Goal: Contribute content

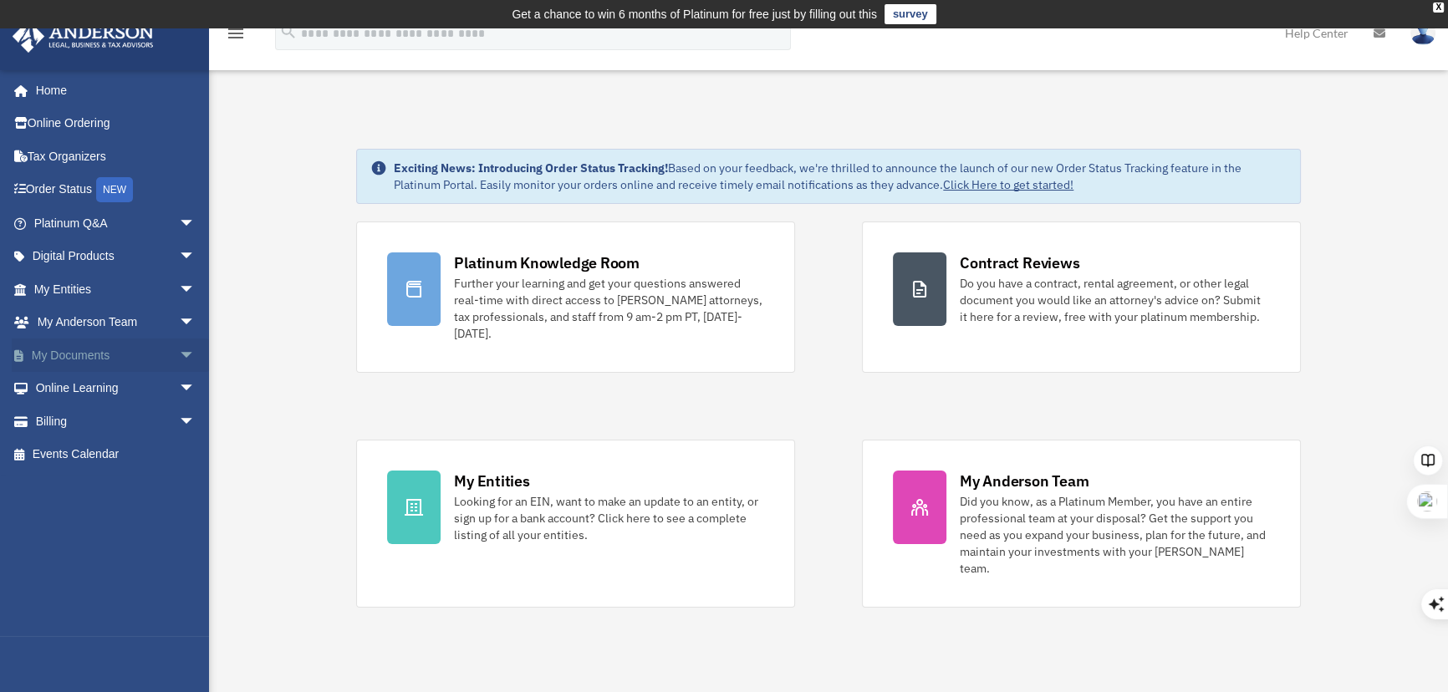
scroll to position [7256, 0]
click at [68, 356] on link "My Documents arrow_drop_down" at bounding box center [116, 355] width 209 height 33
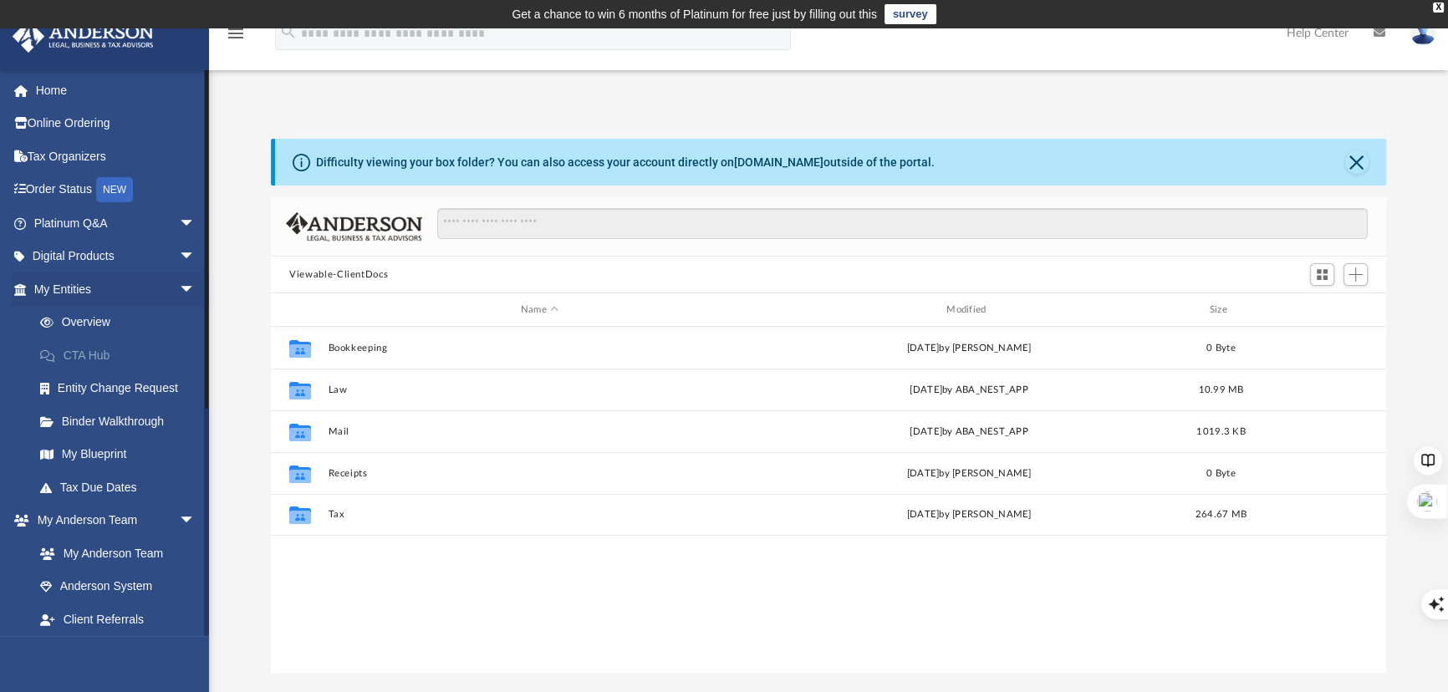
scroll to position [368, 1103]
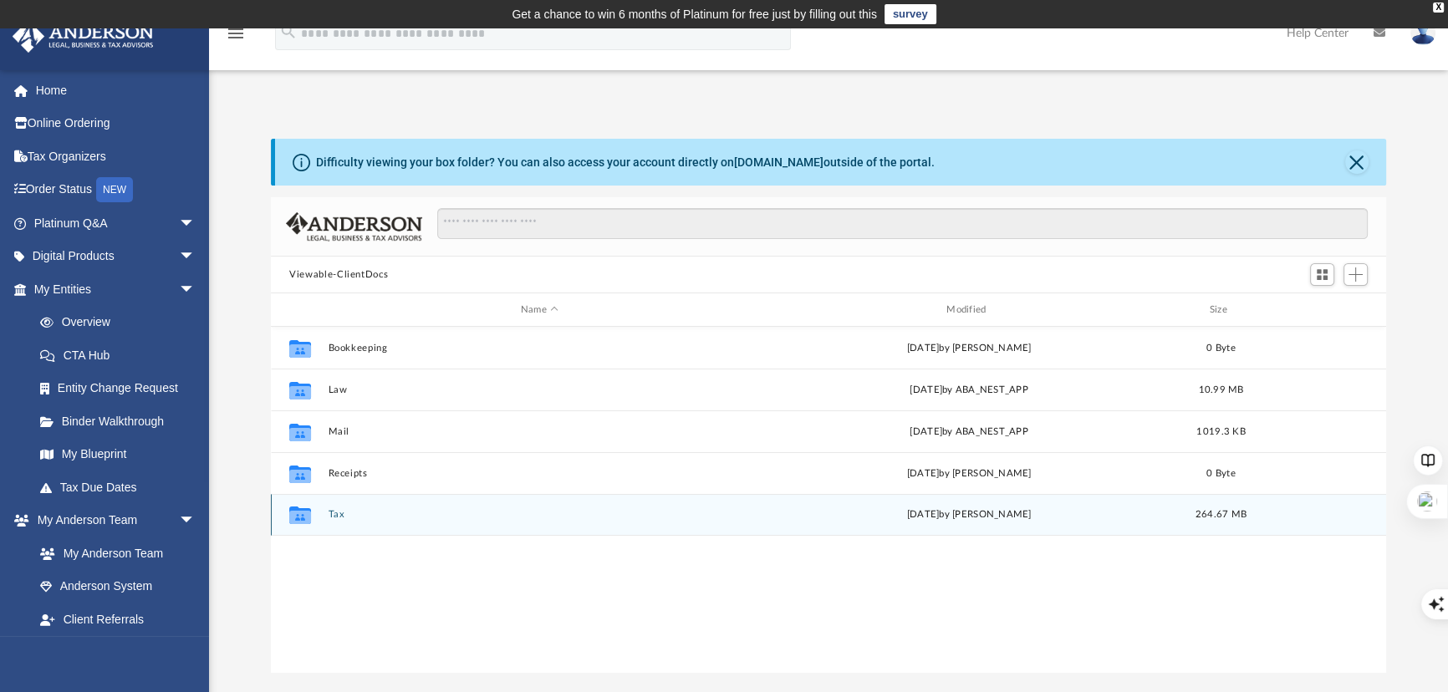
click at [334, 518] on button "Tax" at bounding box center [540, 514] width 422 height 11
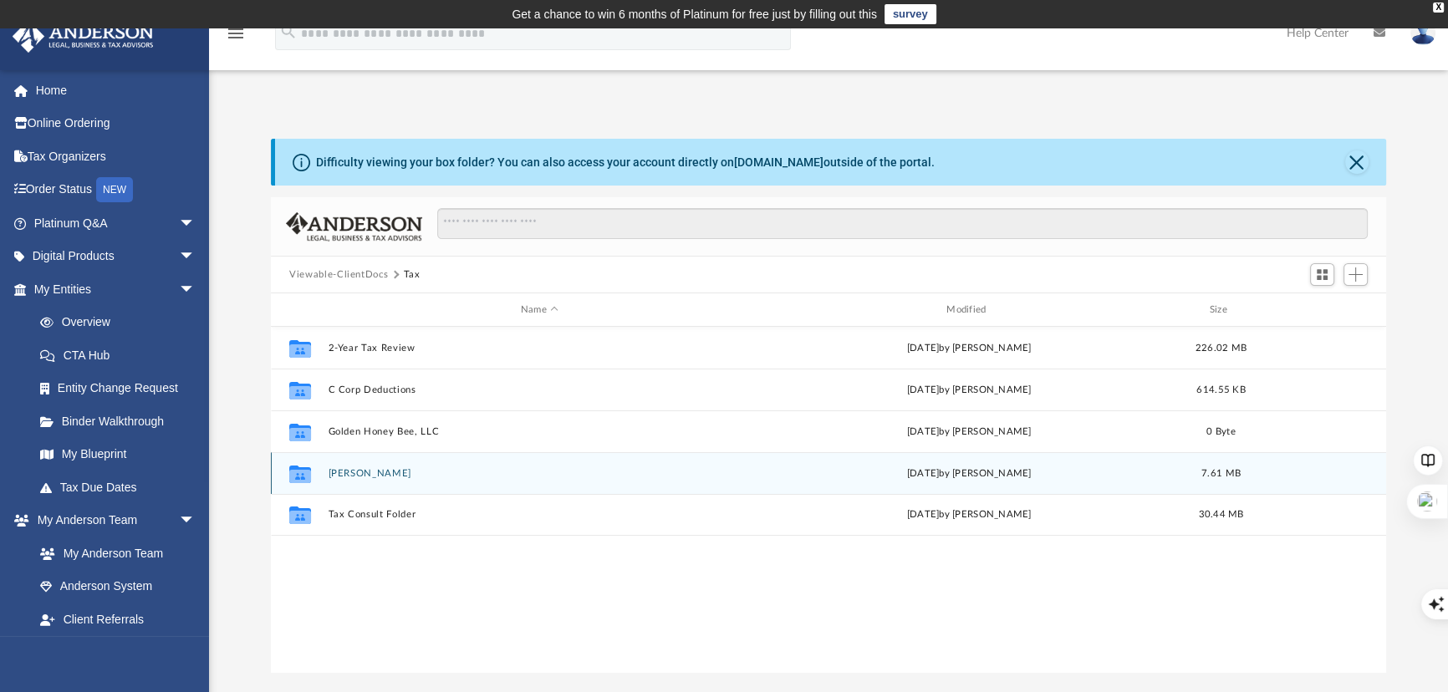
click at [298, 466] on icon "Collaborated Folder" at bounding box center [300, 473] width 27 height 27
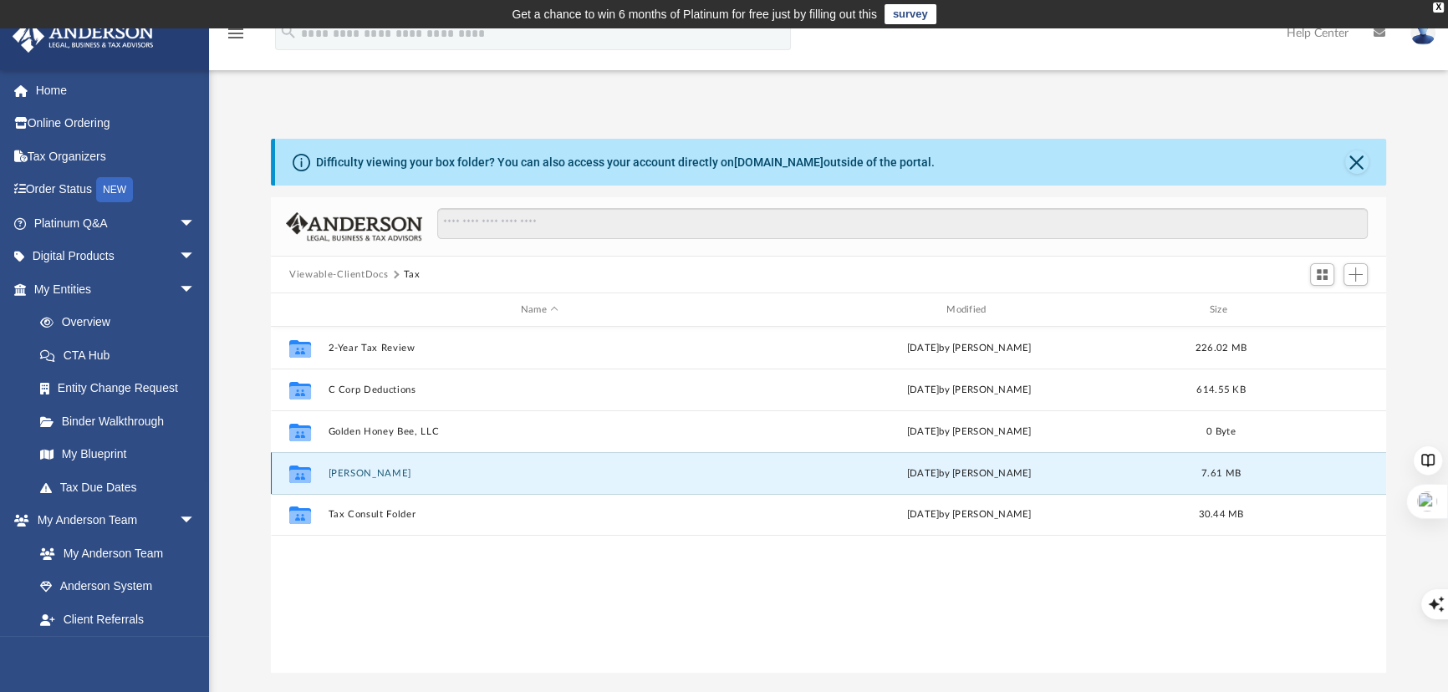
click at [343, 469] on button "[PERSON_NAME]" at bounding box center [540, 473] width 422 height 11
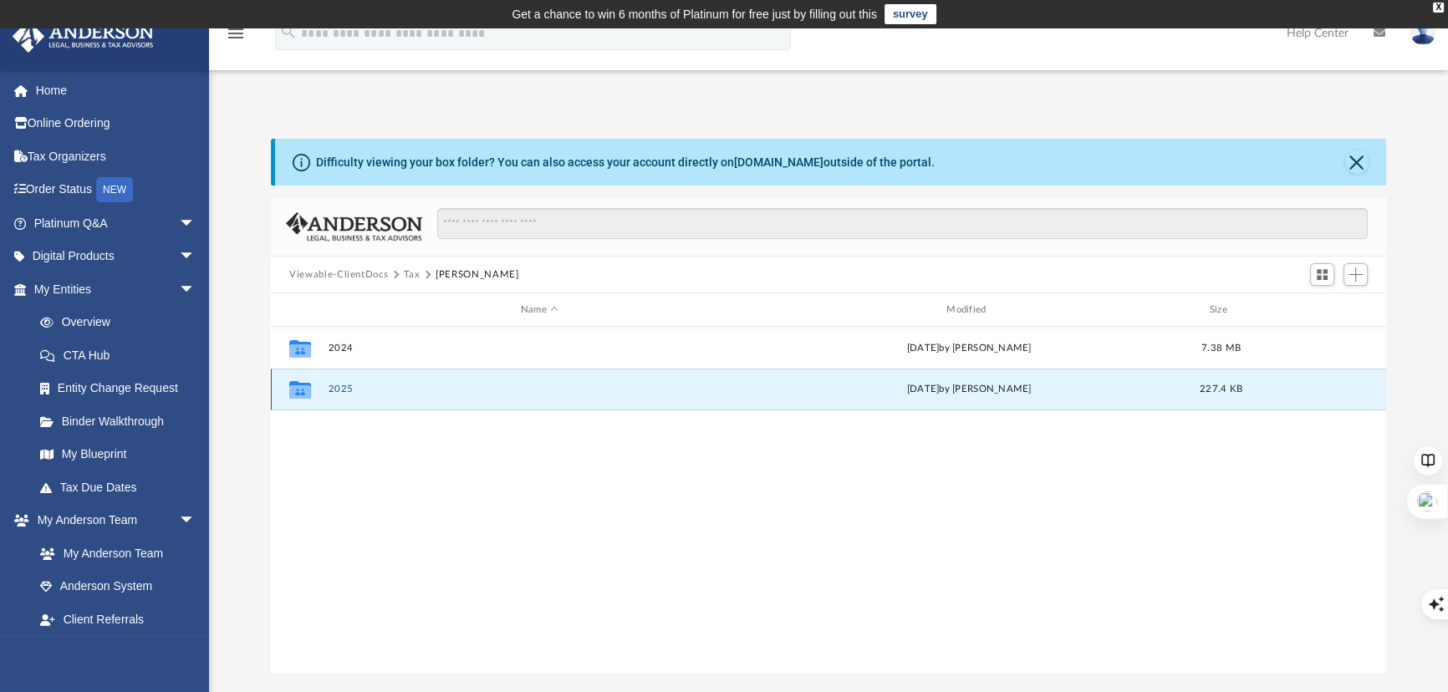
click at [343, 384] on button "2025" at bounding box center [540, 389] width 422 height 11
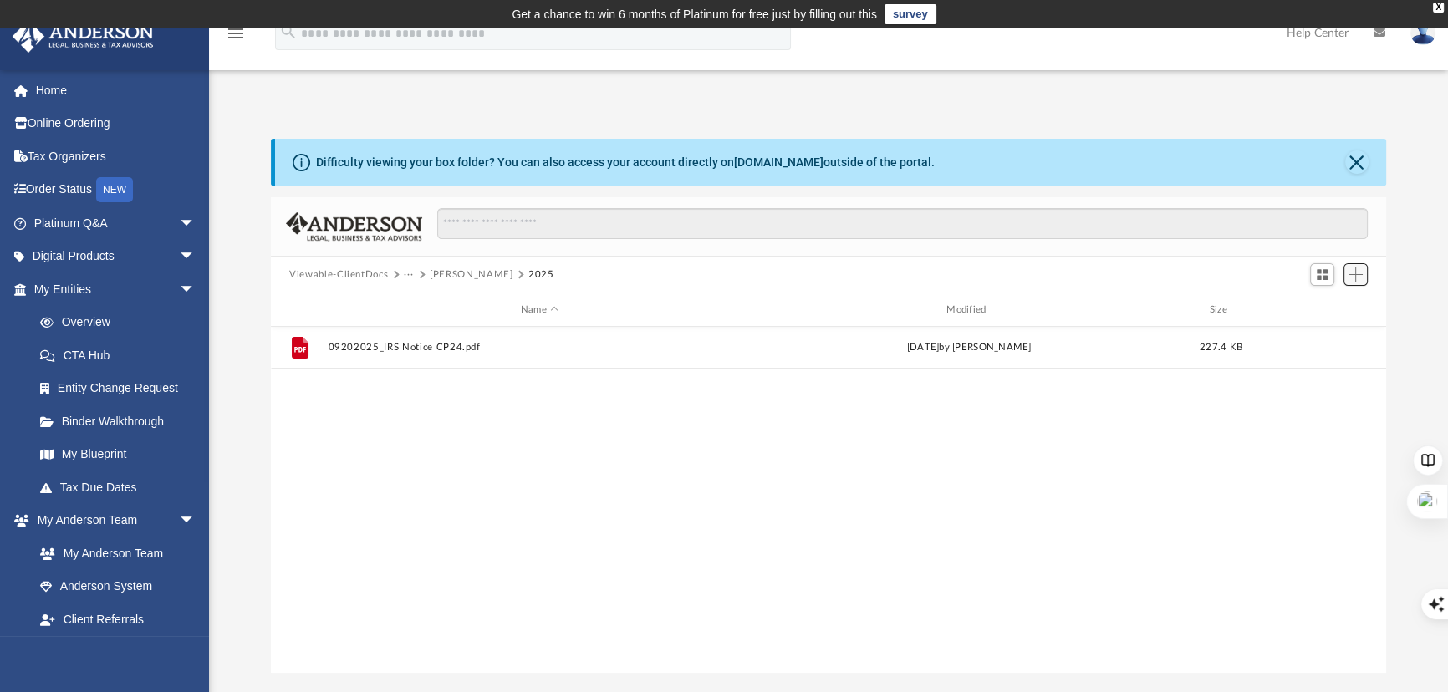
click at [1355, 275] on span "Add" at bounding box center [1355, 275] width 14 height 14
click at [1330, 303] on li "Upload" at bounding box center [1333, 308] width 54 height 18
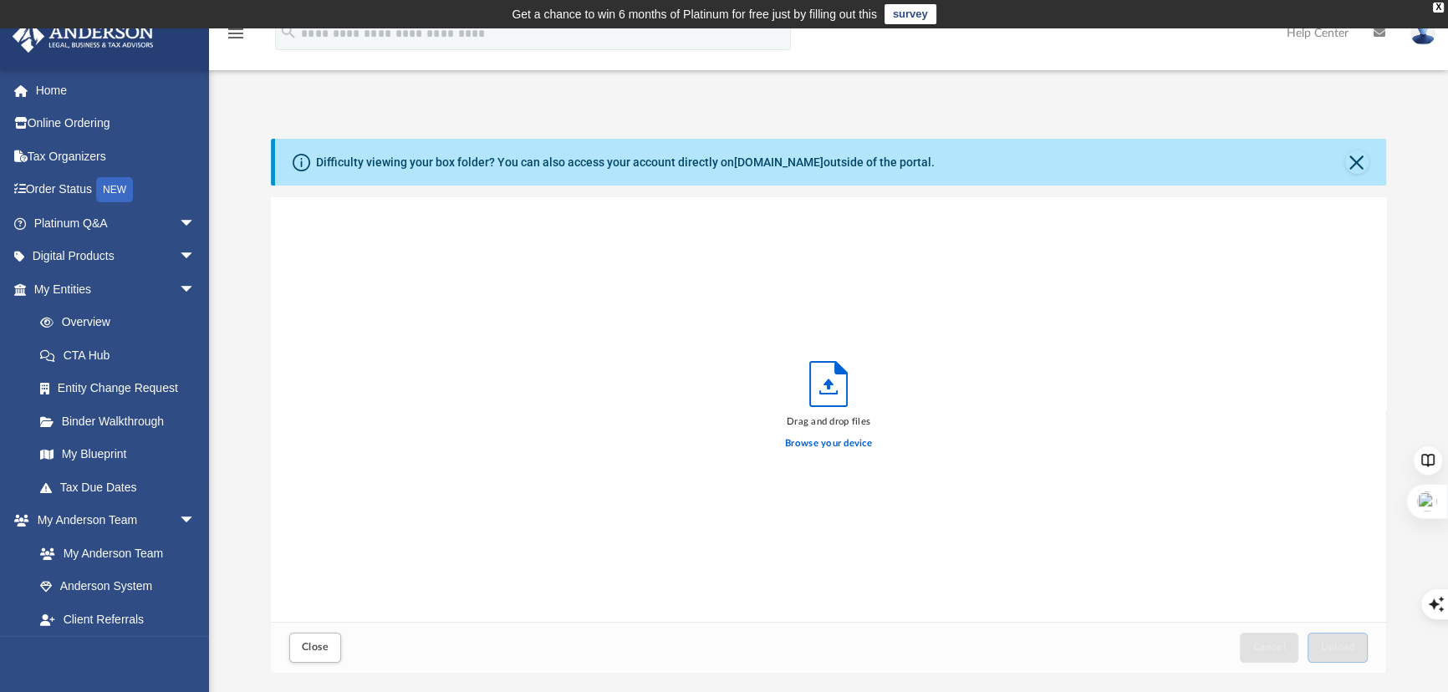
scroll to position [413, 1103]
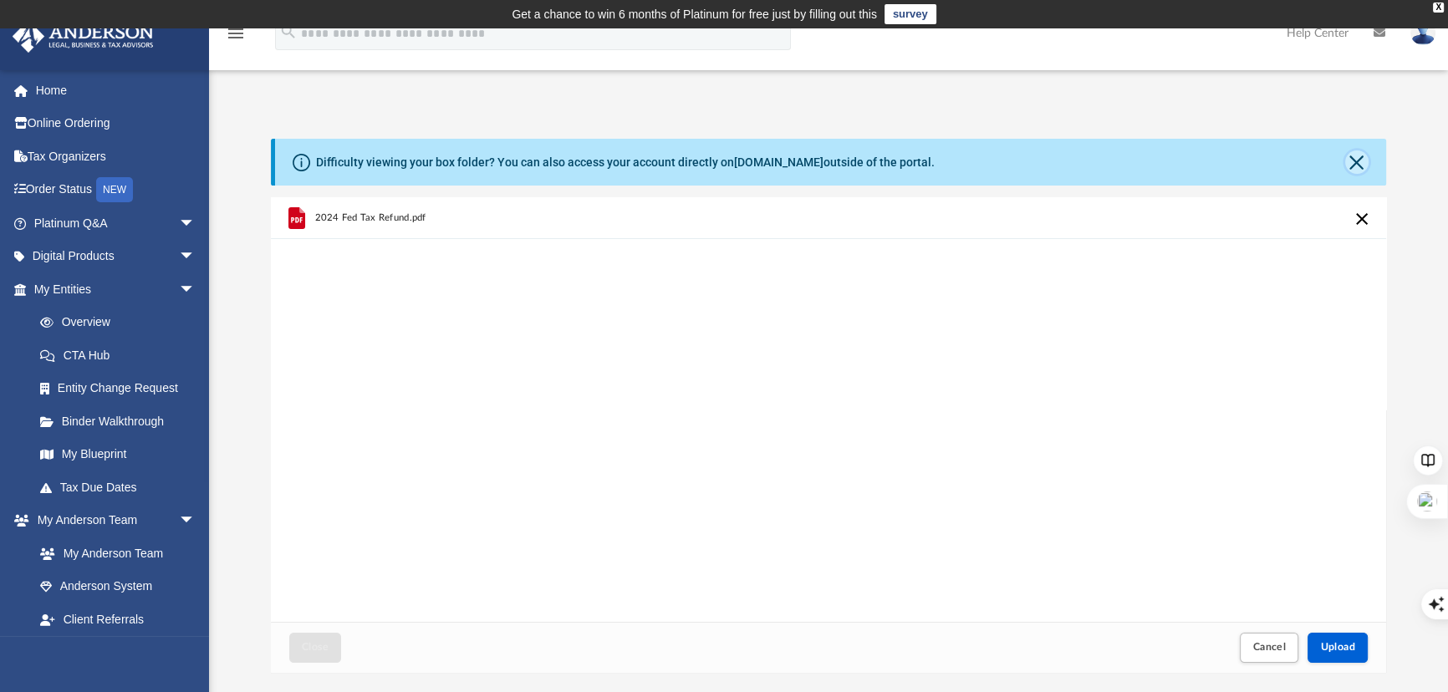
click at [1357, 157] on button "Close" at bounding box center [1356, 161] width 23 height 23
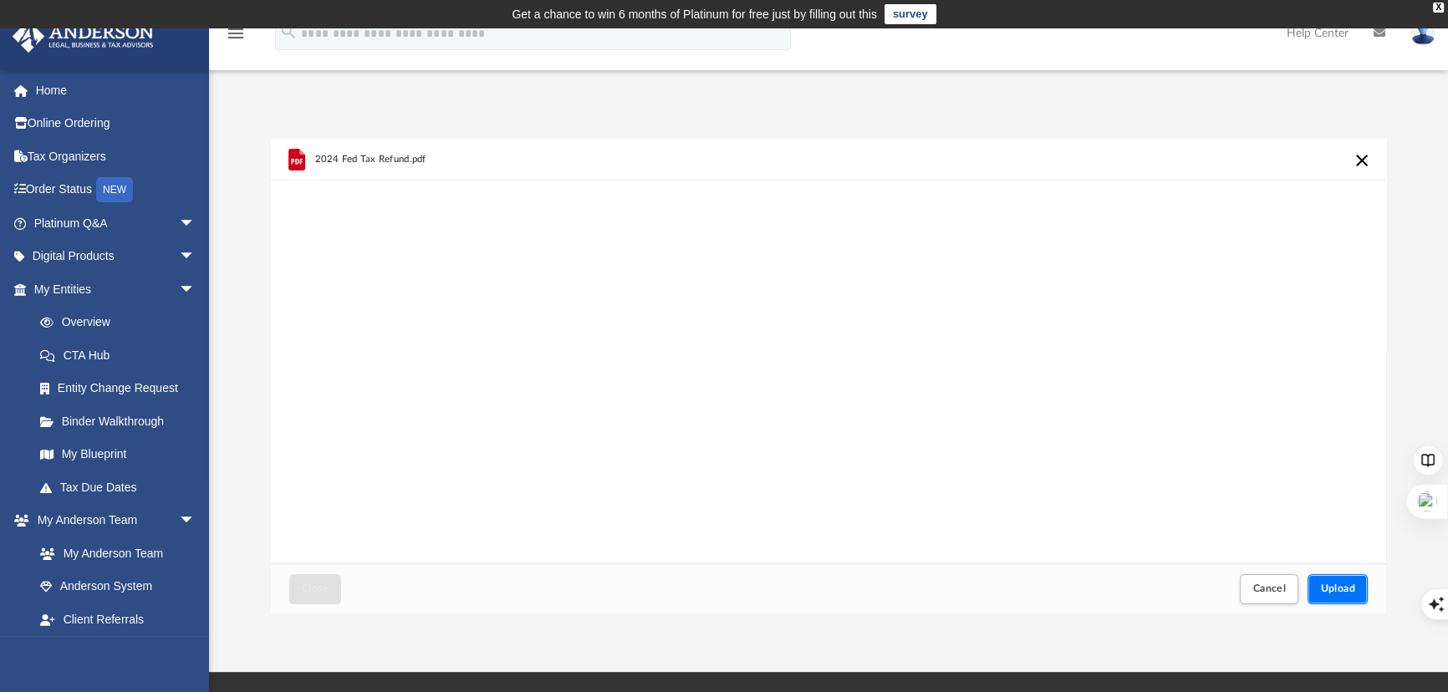
click at [1354, 589] on span "Upload" at bounding box center [1337, 589] width 35 height 10
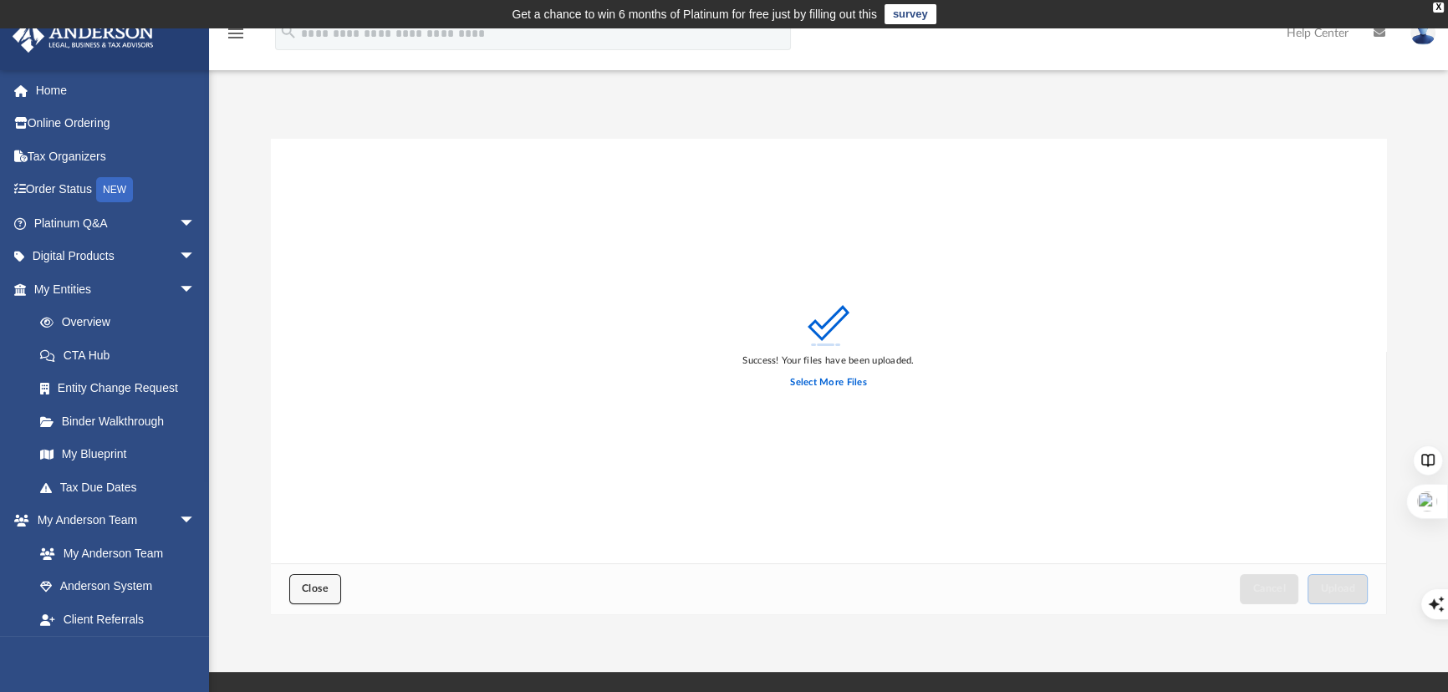
click at [329, 579] on button "Close" at bounding box center [315, 588] width 52 height 29
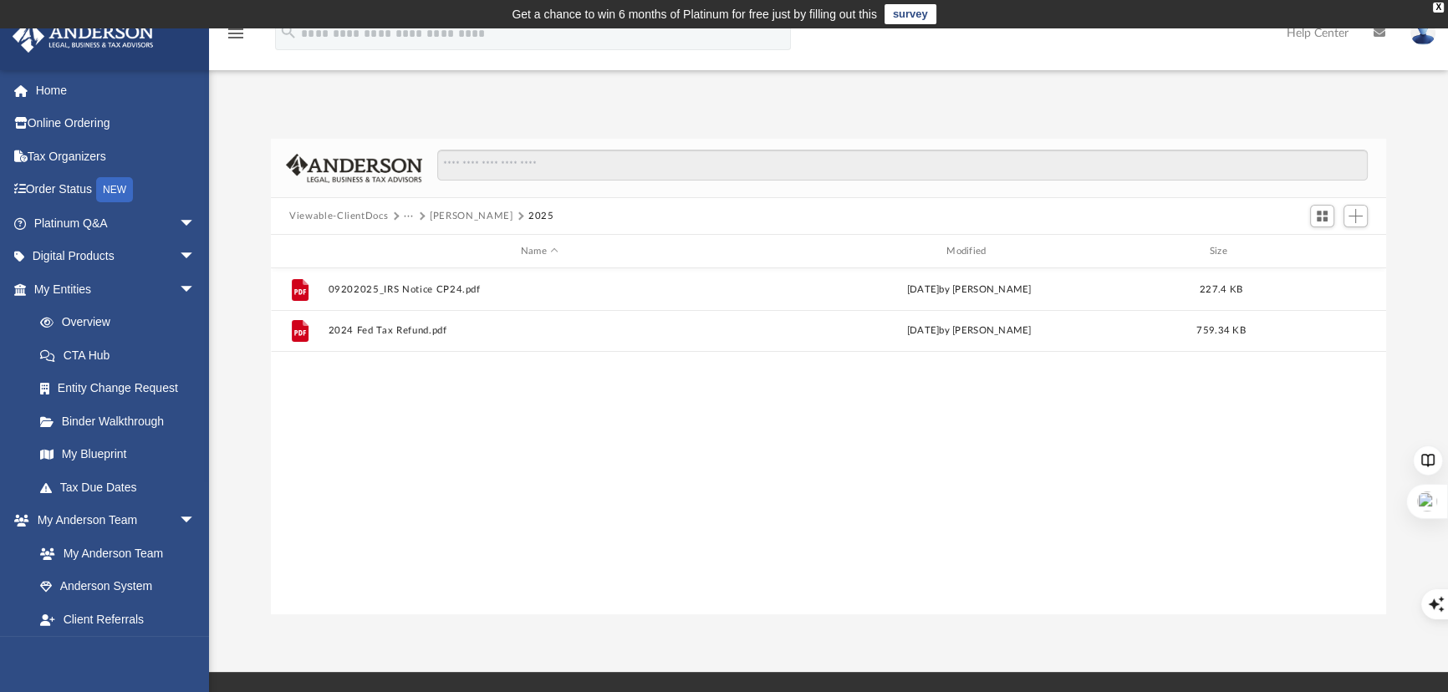
click at [469, 215] on button "Hoyt, Timothy" at bounding box center [471, 216] width 83 height 15
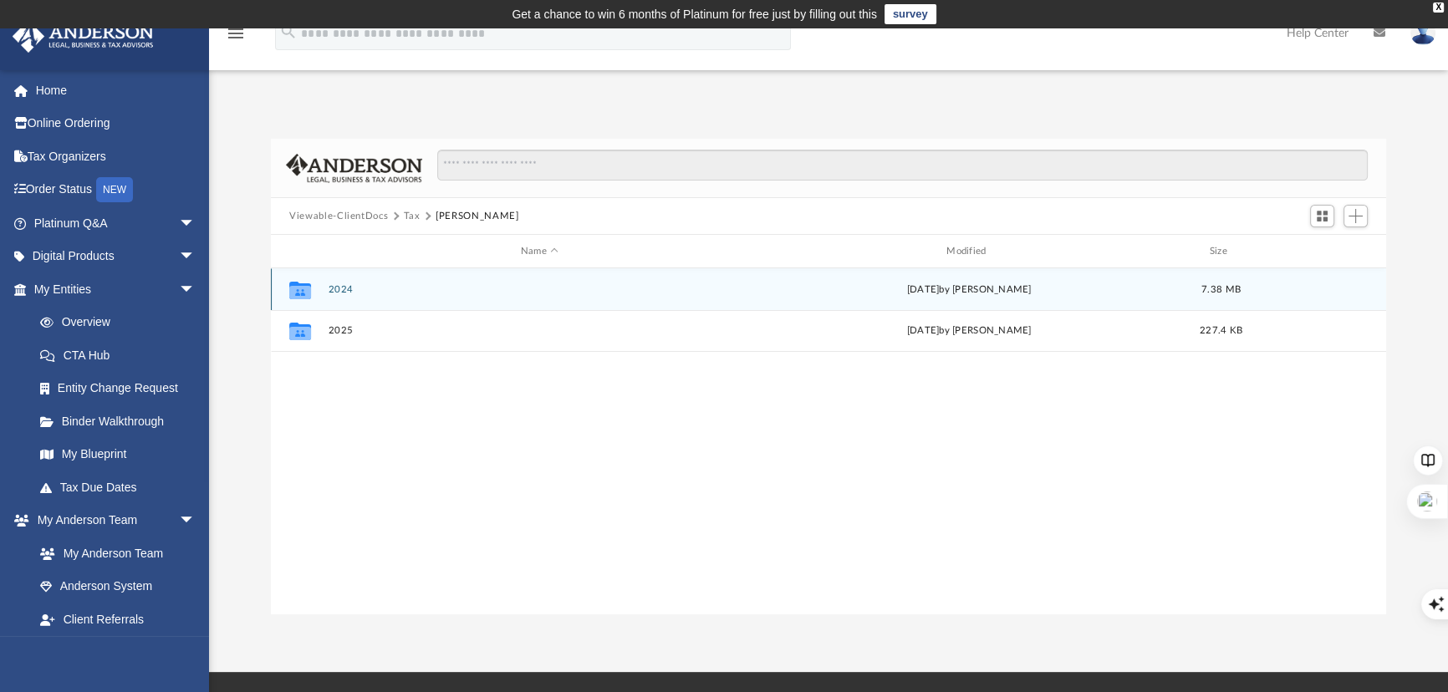
click at [352, 284] on button "2024" at bounding box center [540, 289] width 422 height 11
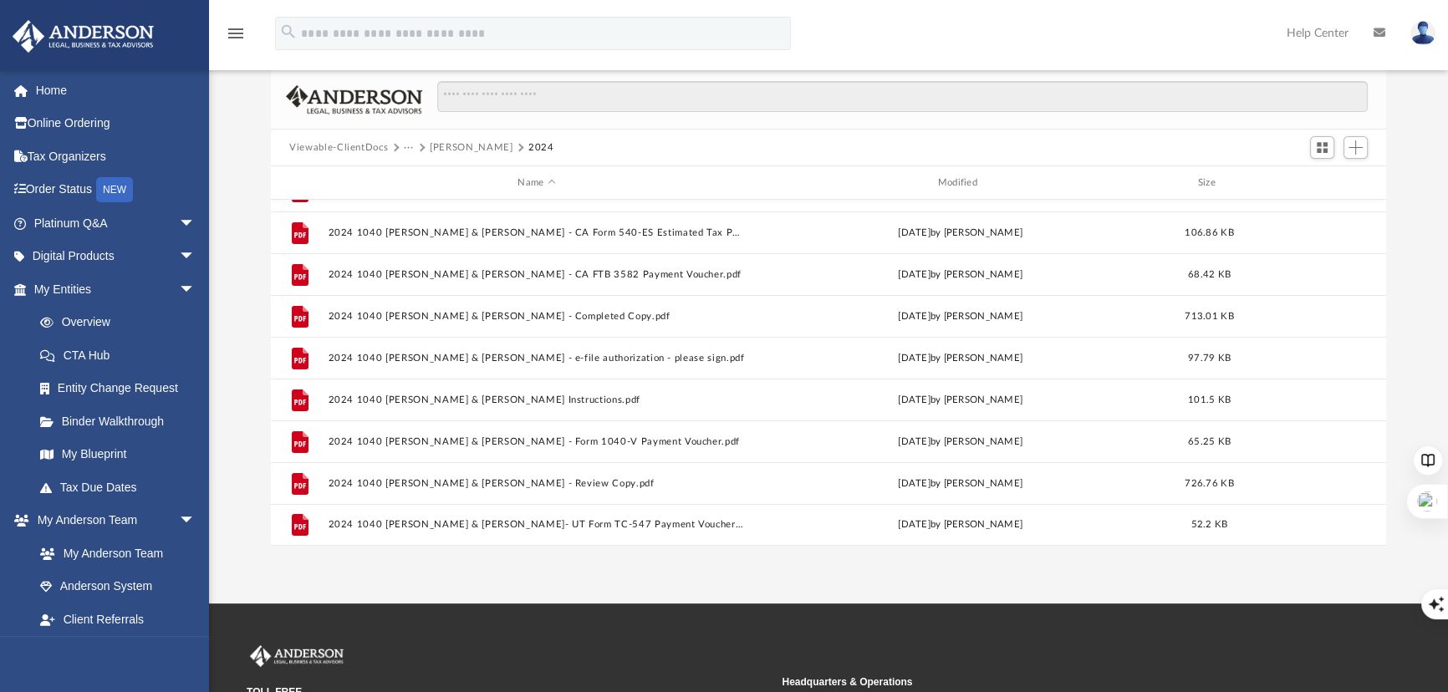
scroll to position [0, 0]
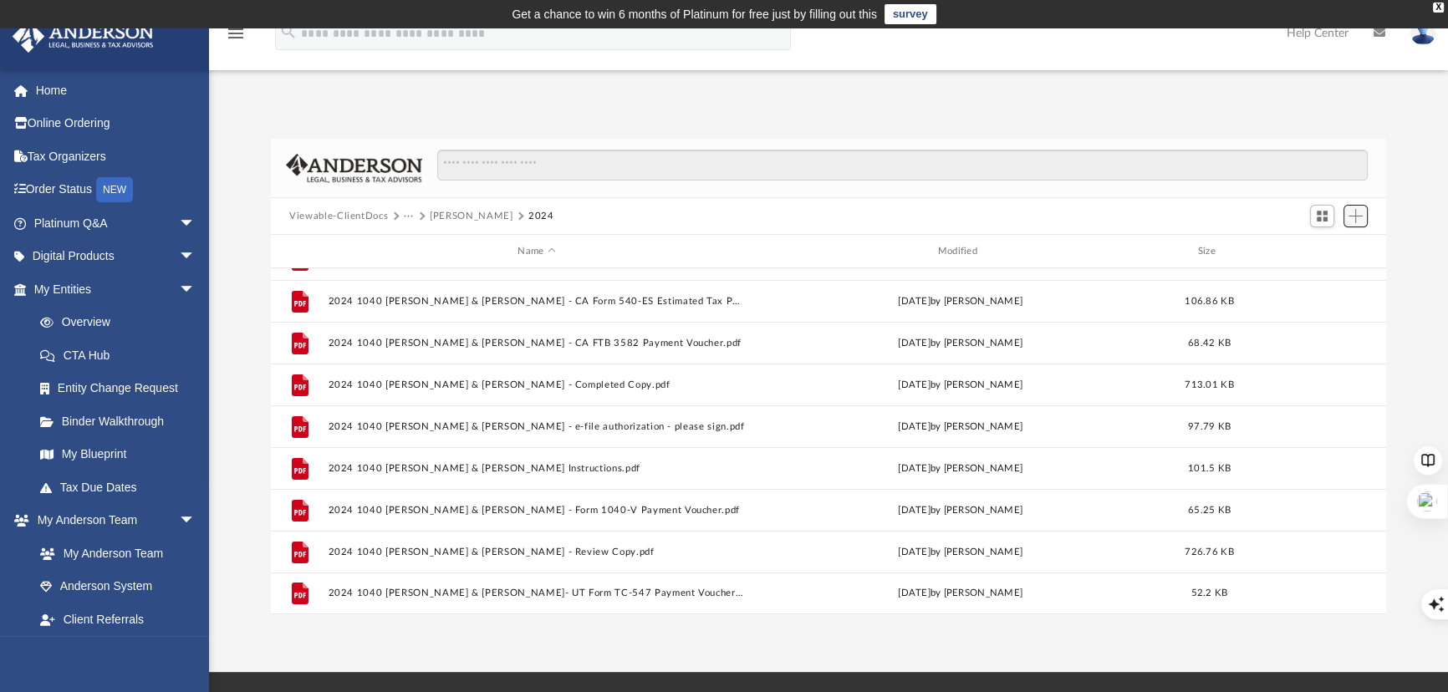
click at [1353, 217] on span "Add" at bounding box center [1355, 216] width 14 height 14
click at [1310, 242] on li "Upload" at bounding box center [1333, 250] width 54 height 18
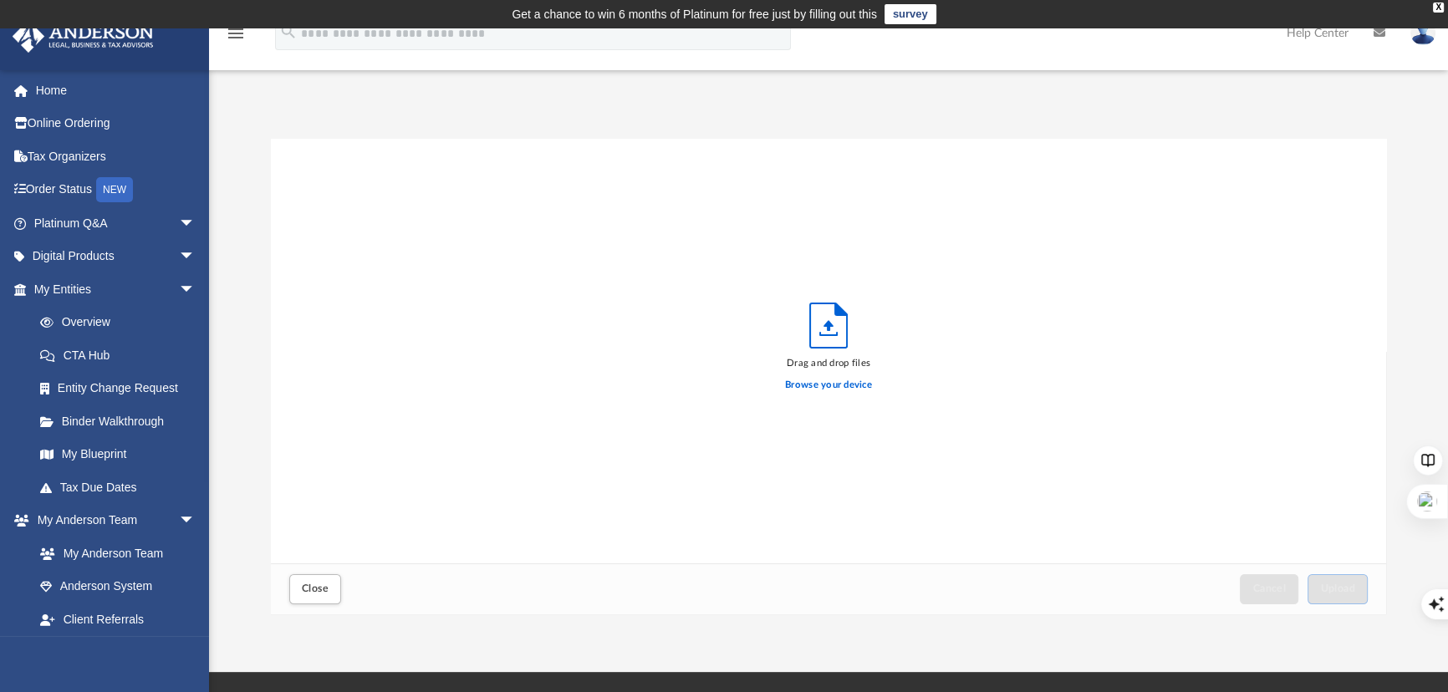
scroll to position [413, 1103]
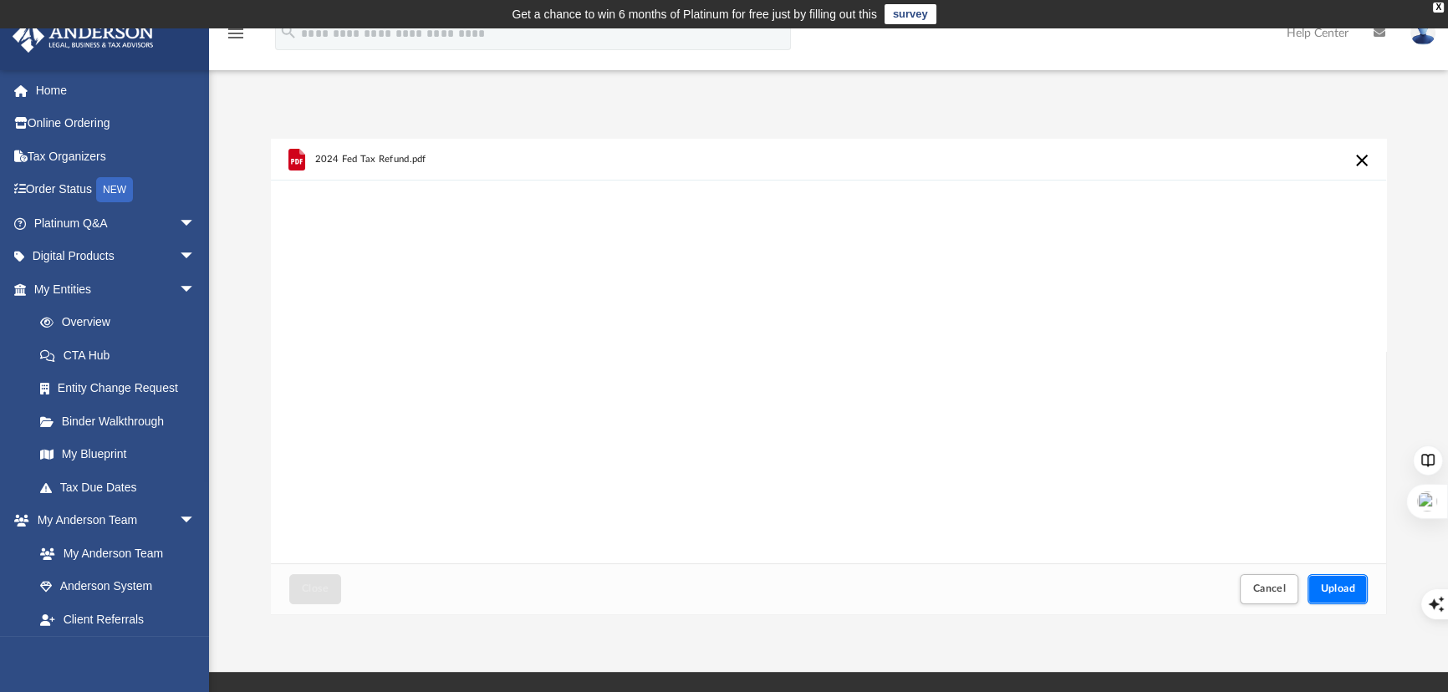
click at [1322, 587] on span "Upload" at bounding box center [1337, 589] width 35 height 10
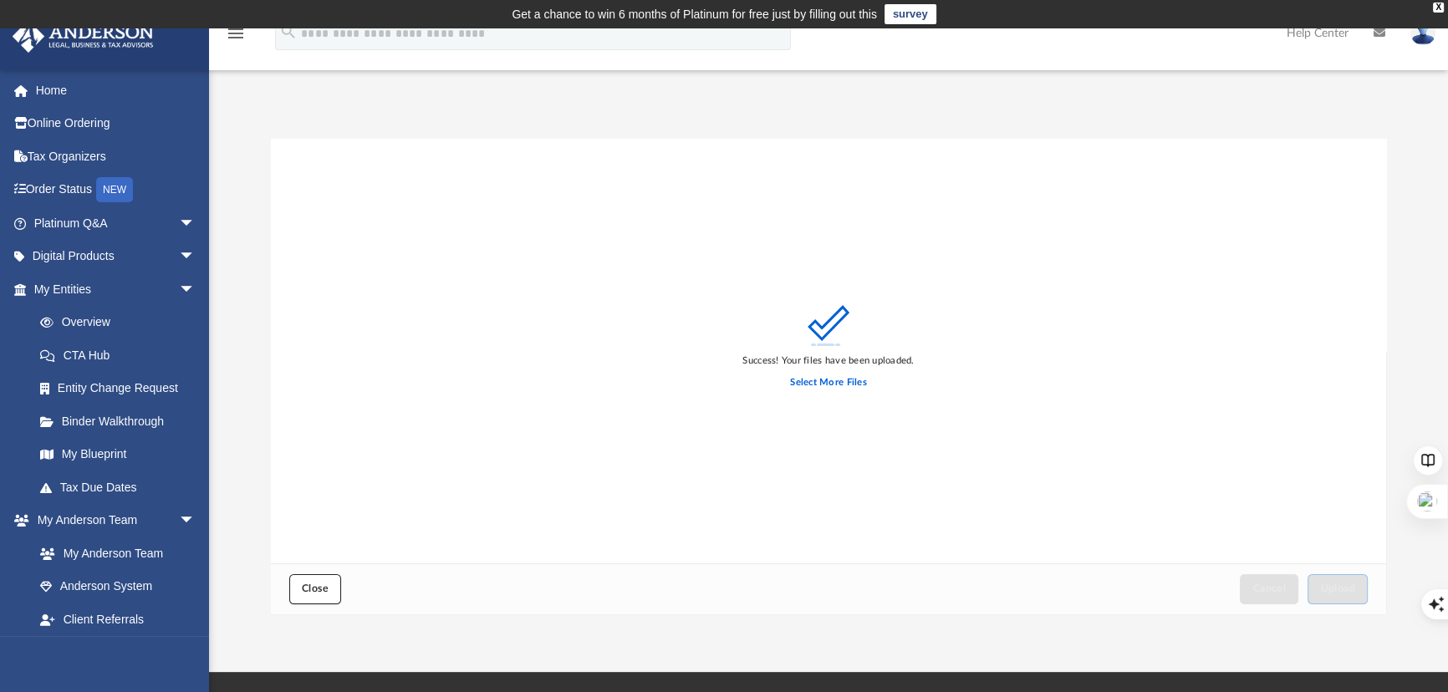
drag, startPoint x: 314, startPoint y: 594, endPoint x: 423, endPoint y: 483, distance: 155.5
click at [316, 591] on button "Close" at bounding box center [315, 588] width 52 height 29
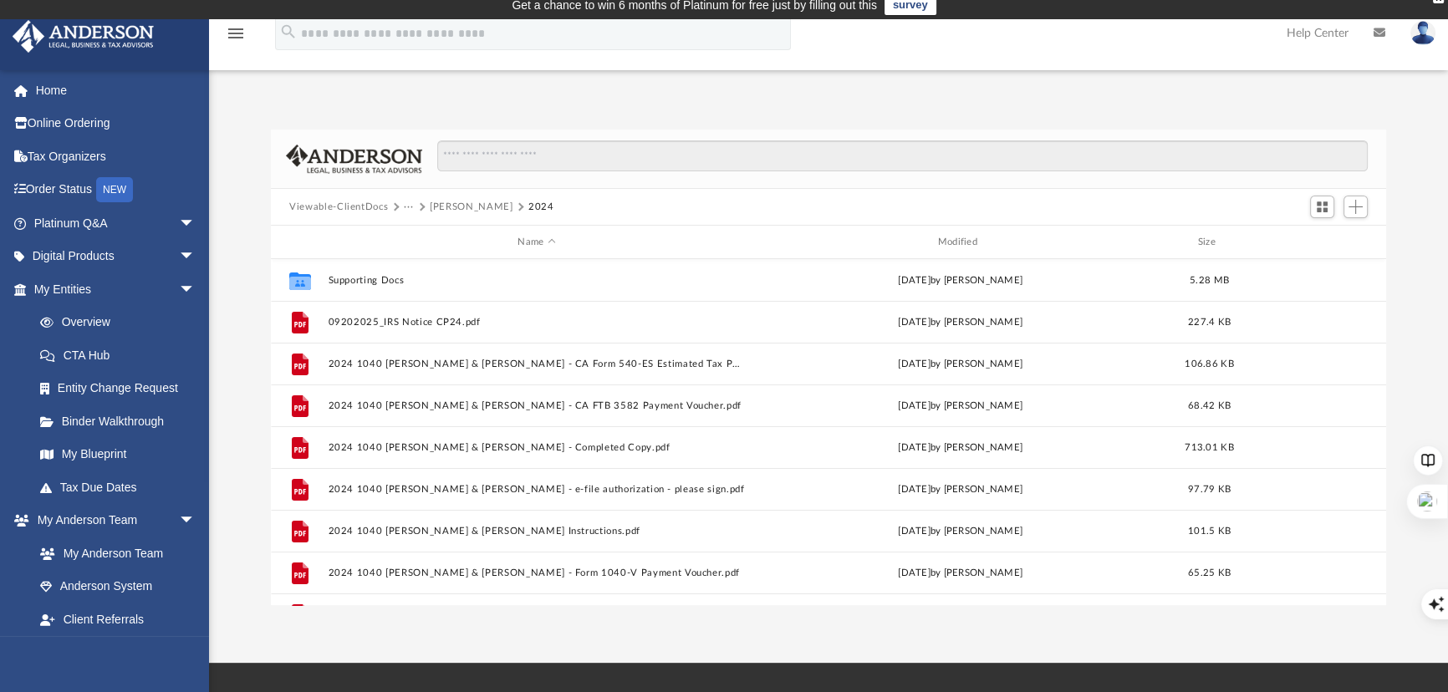
scroll to position [0, 0]
